Goal: Information Seeking & Learning: Learn about a topic

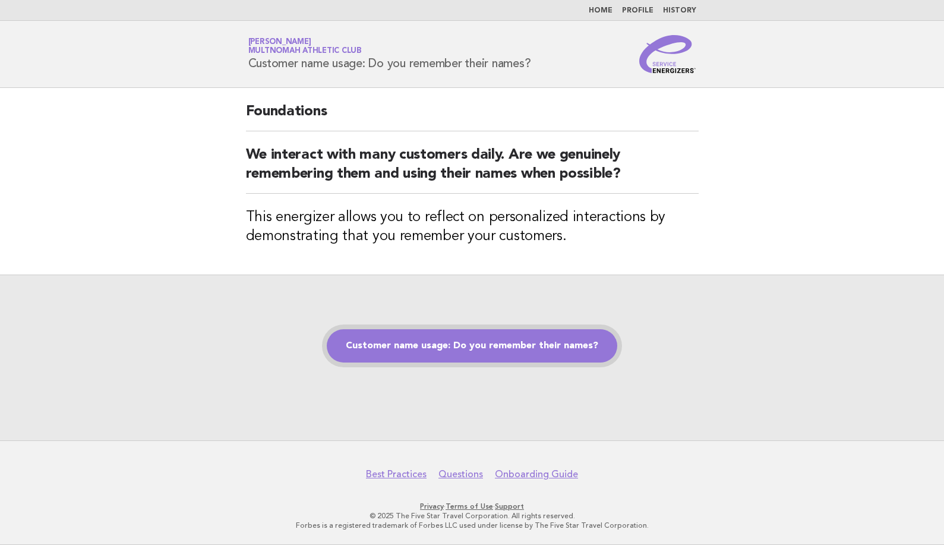
click at [551, 346] on link "Customer name usage: Do you remember their names?" at bounding box center [472, 345] width 290 height 33
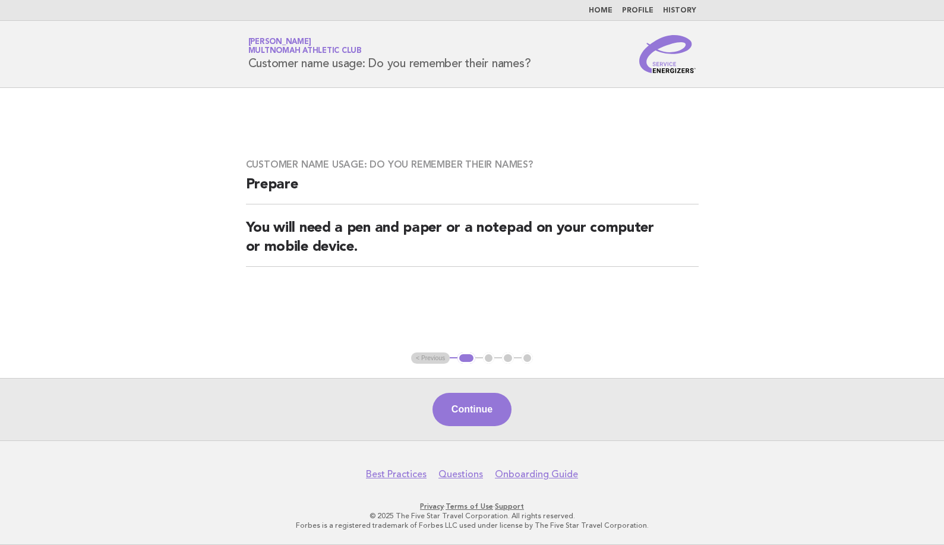
click at [469, 277] on div "Customer name usage: Do you remember their names? Prepare You will need a pen a…" at bounding box center [472, 219] width 481 height 151
click at [467, 274] on div "Customer name usage: Do you remember their names? Prepare You will need a pen a…" at bounding box center [472, 219] width 481 height 151
drag, startPoint x: 479, startPoint y: 439, endPoint x: 482, endPoint y: 410, distance: 28.7
click at [478, 439] on div "Continue" at bounding box center [472, 409] width 944 height 62
click at [482, 406] on button "Continue" at bounding box center [471, 409] width 79 height 33
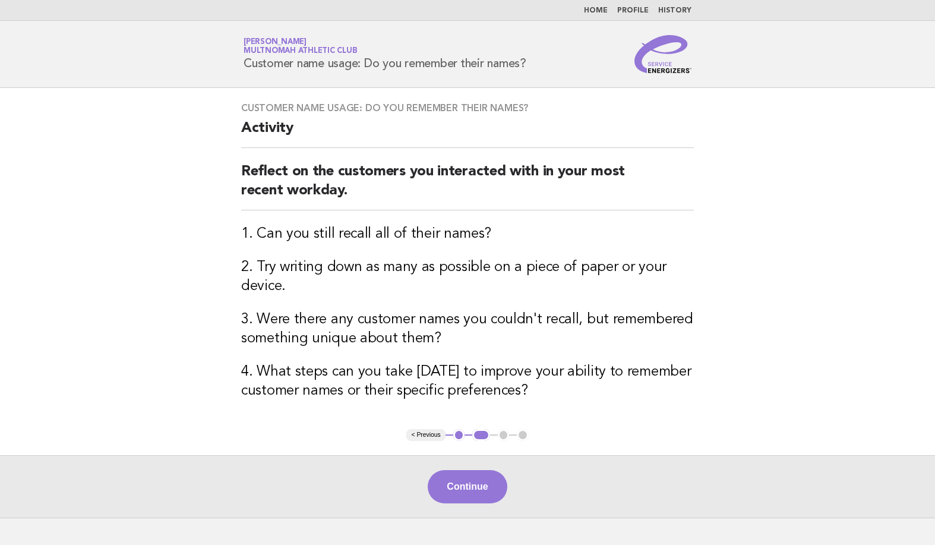
click at [828, 246] on main "Customer name usage: Do you remember their names? Activity Reflect on the custo…" at bounding box center [467, 302] width 935 height 429
click at [465, 485] on button "Continue" at bounding box center [467, 486] width 79 height 33
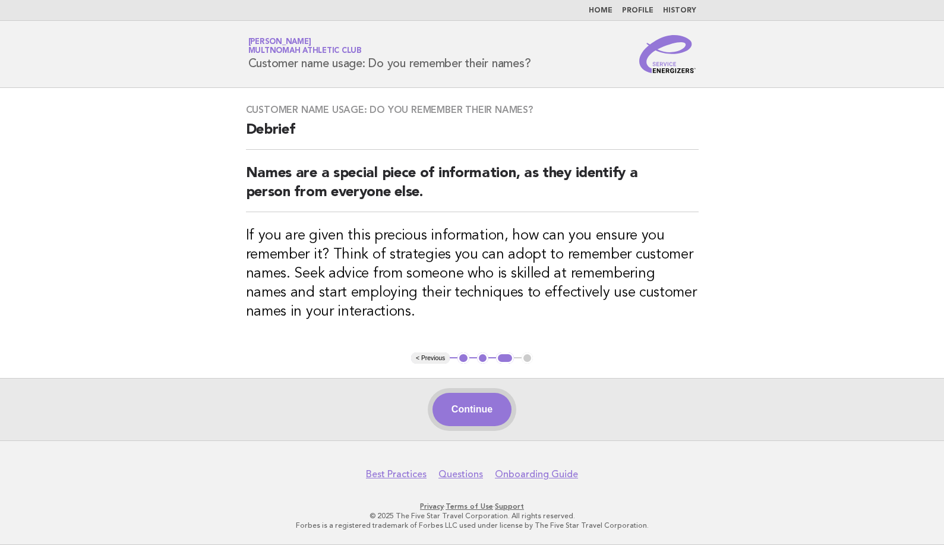
click at [469, 416] on button "Continue" at bounding box center [471, 409] width 79 height 33
